Goal: Task Accomplishment & Management: Manage account settings

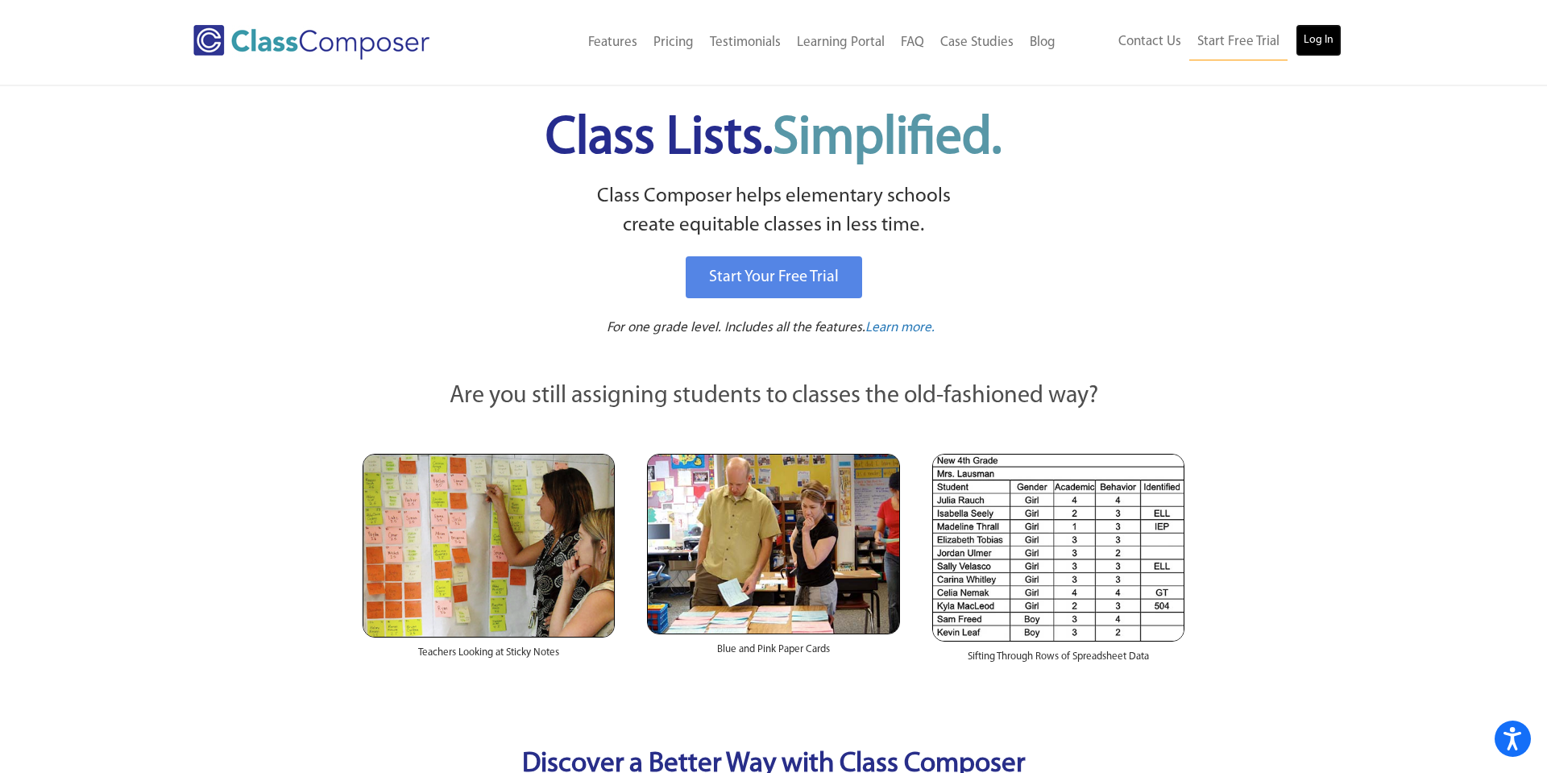
click at [1307, 39] on link "Log In" at bounding box center [1318, 40] width 46 height 32
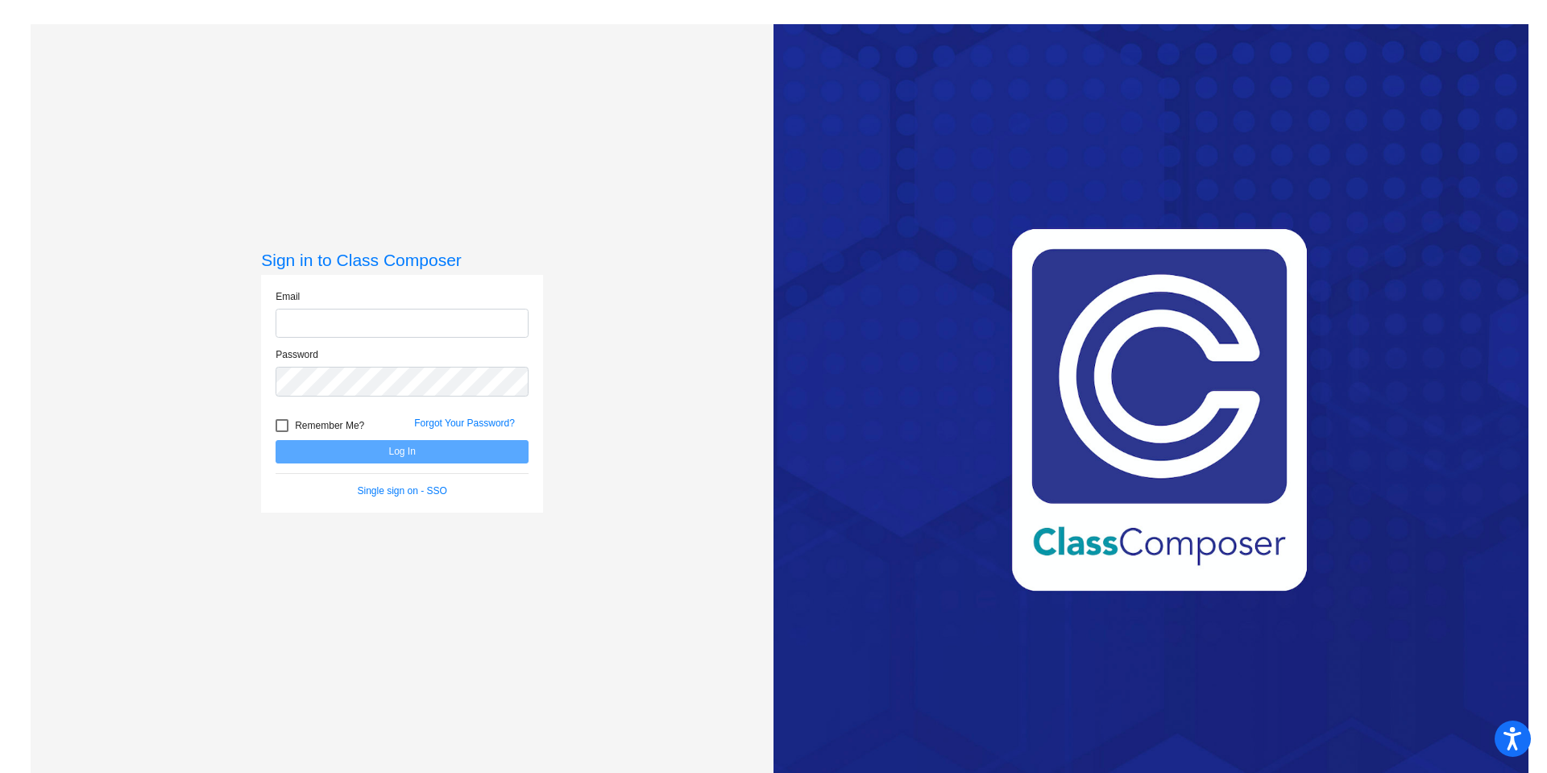
type input "cassandra_backlund@lkstevens.wednet.edu"
click at [484, 459] on button "Log In" at bounding box center [402, 451] width 253 height 23
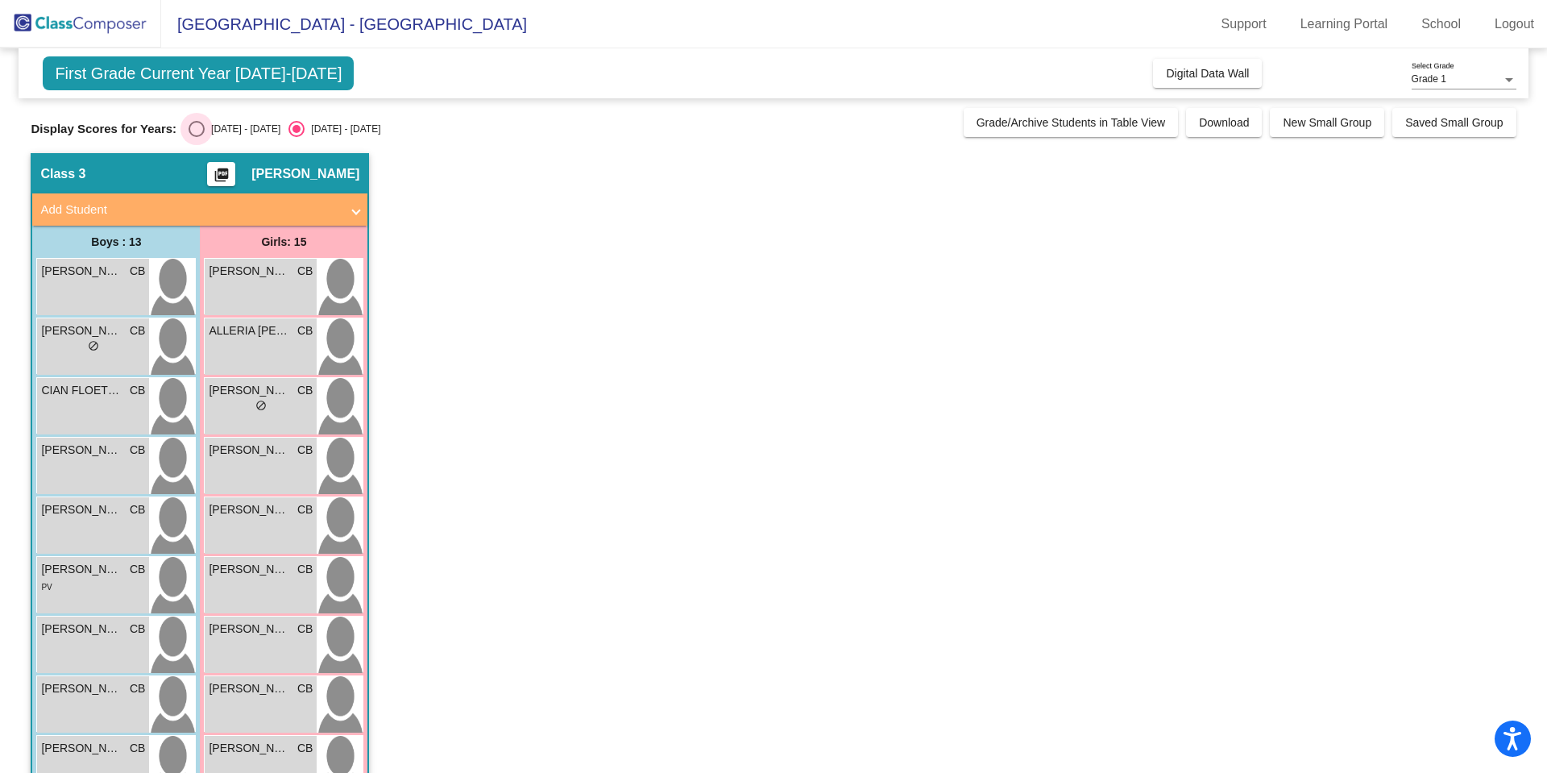
click at [210, 132] on div "2024 - 2025" at bounding box center [243, 129] width 76 height 15
click at [197, 137] on input "2024 - 2025" at bounding box center [196, 137] width 1 height 1
radio input "true"
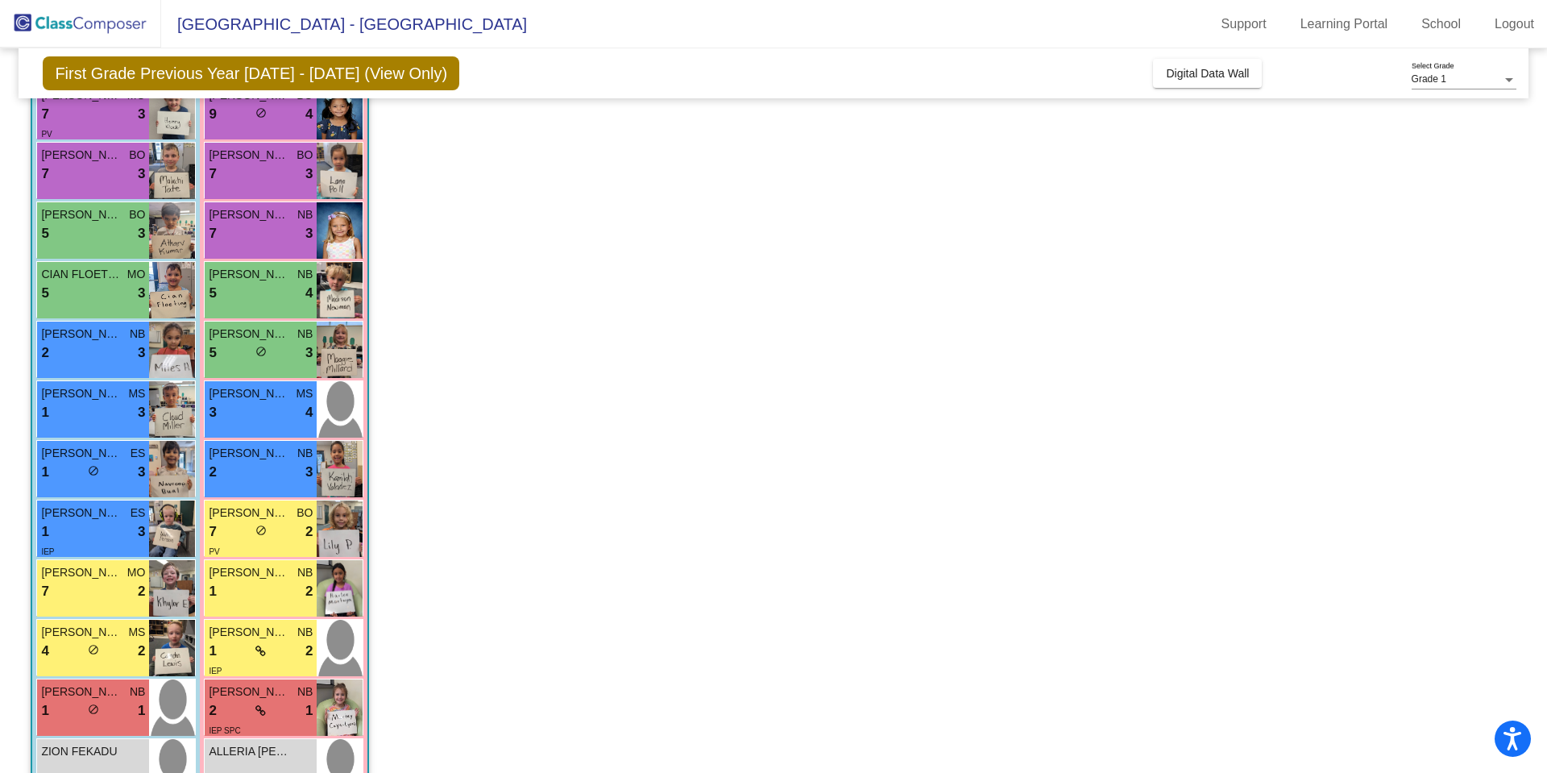
scroll to position [238, 0]
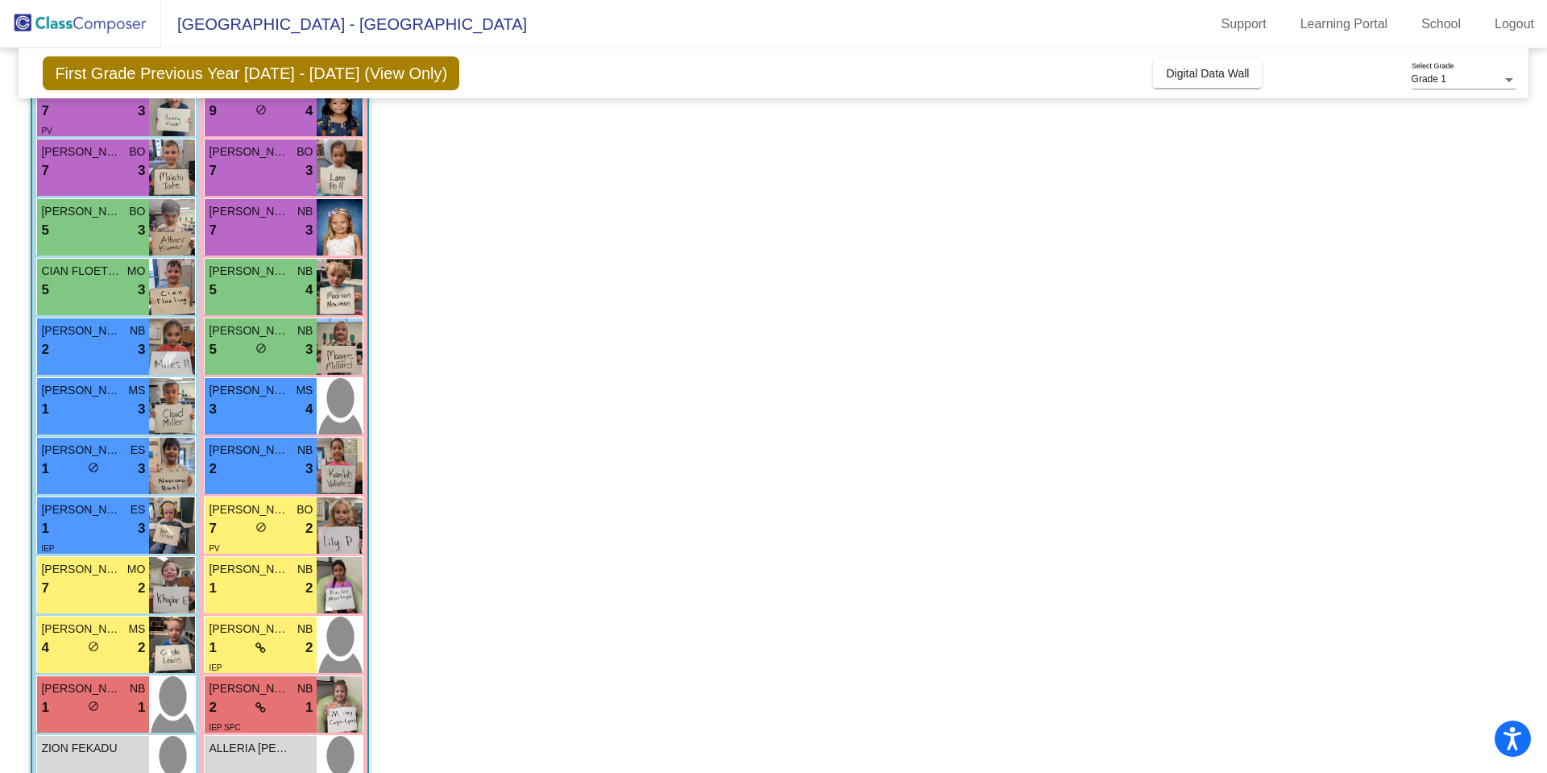
click at [565, 479] on app-classroom "Class 3 picture_as_pdf Cassandra Backlund Add Student First Name Last Name Stud…" at bounding box center [773, 427] width 1485 height 1025
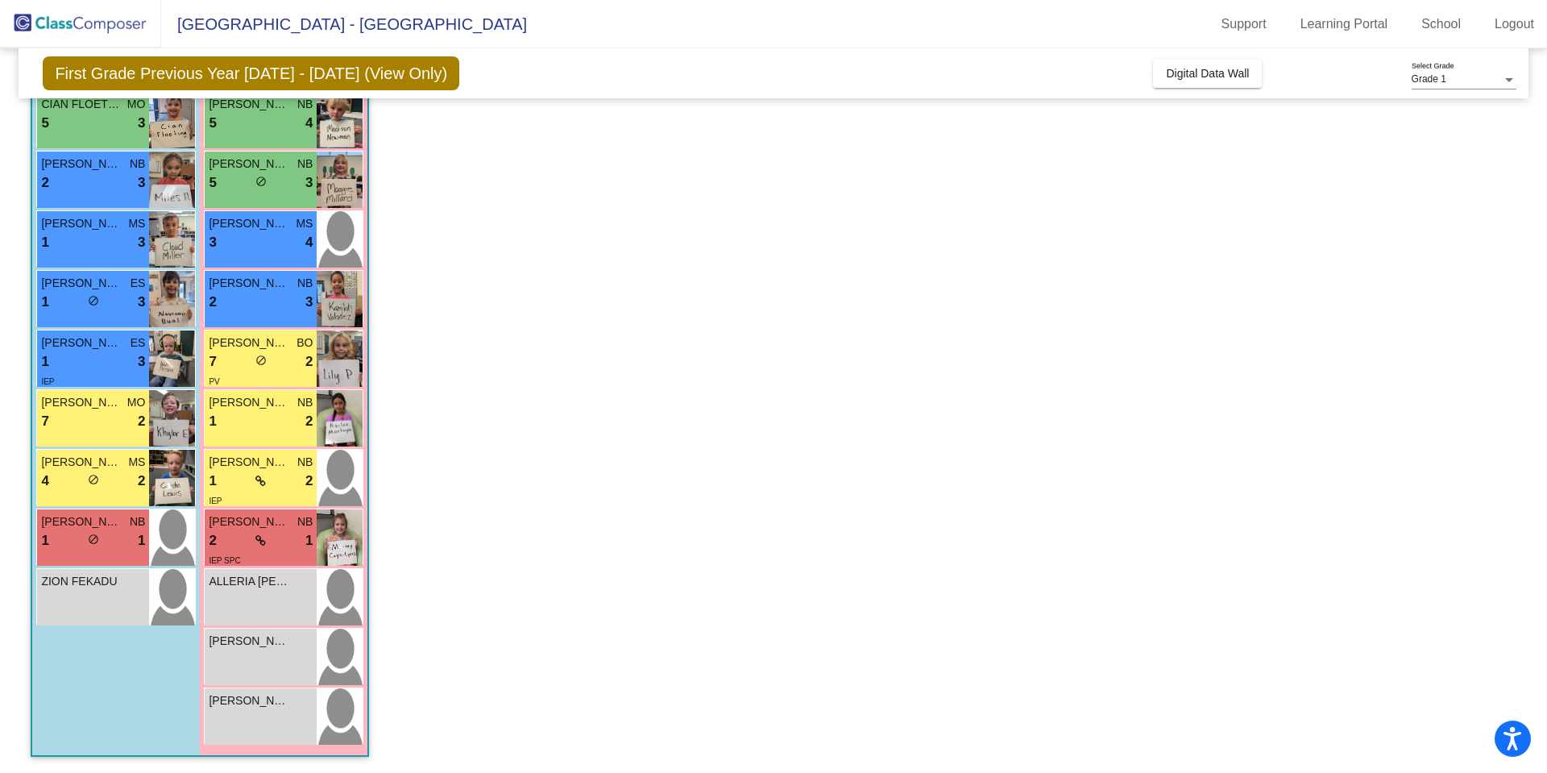
scroll to position [0, 0]
